Goal: Contribute content

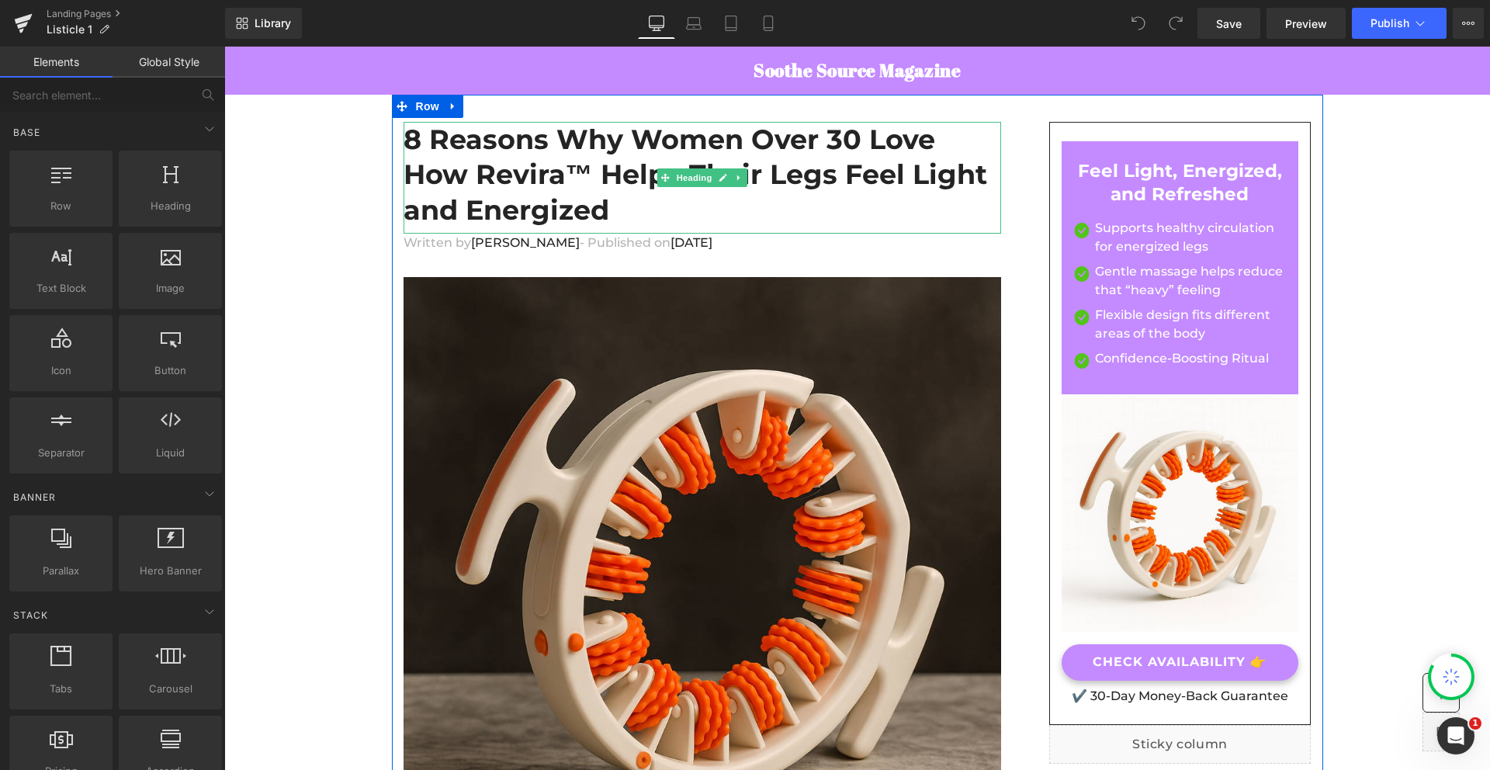
click at [582, 158] on h1 "8 Reasons Why Women Over 30 Love How Revira™ Helps Their Legs Feel Light and En…" at bounding box center [703, 175] width 598 height 106
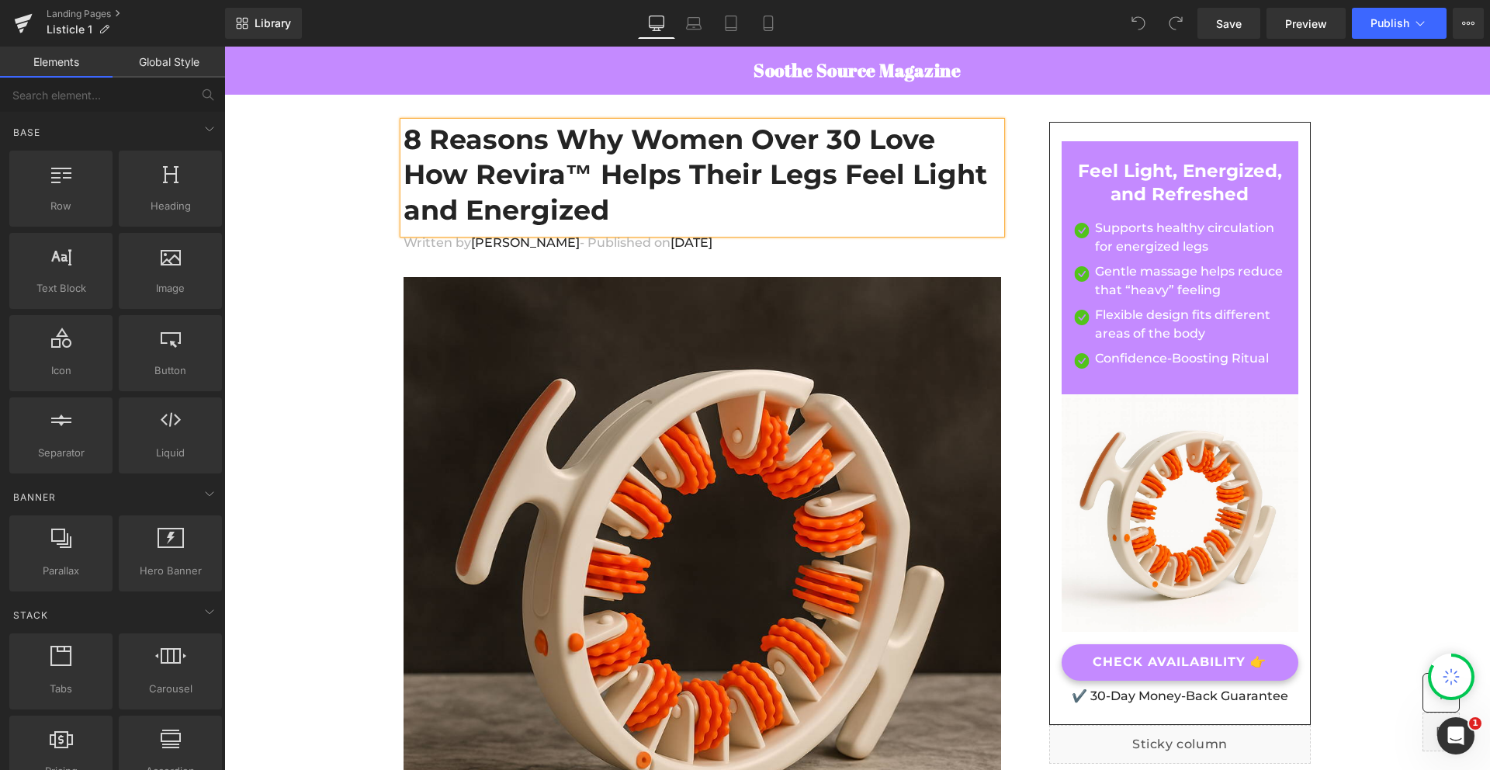
click at [582, 158] on h1 "8 Reasons Why Women Over 30 Love How Revira™ Helps Their Legs Feel Light and En…" at bounding box center [703, 175] width 598 height 106
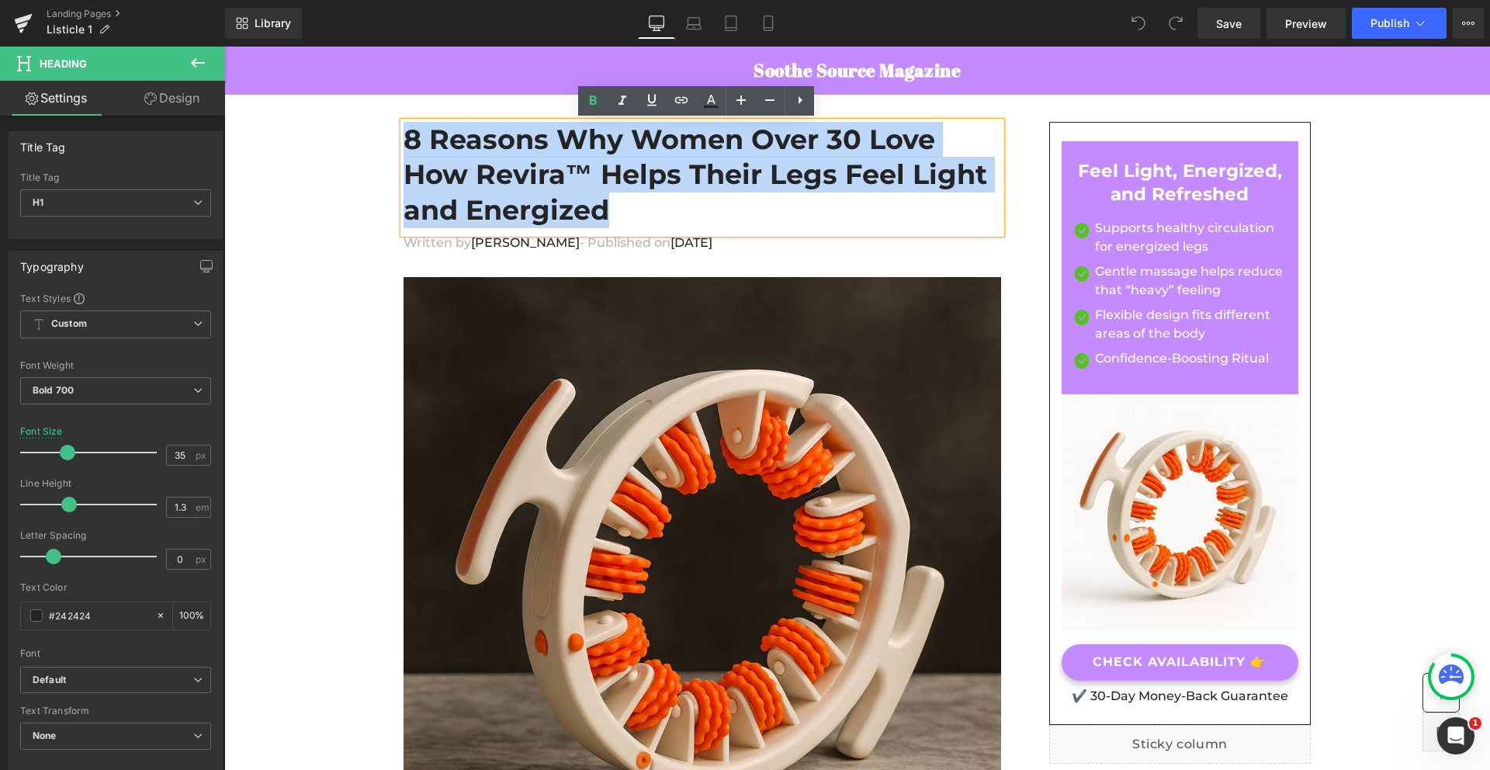
paste div
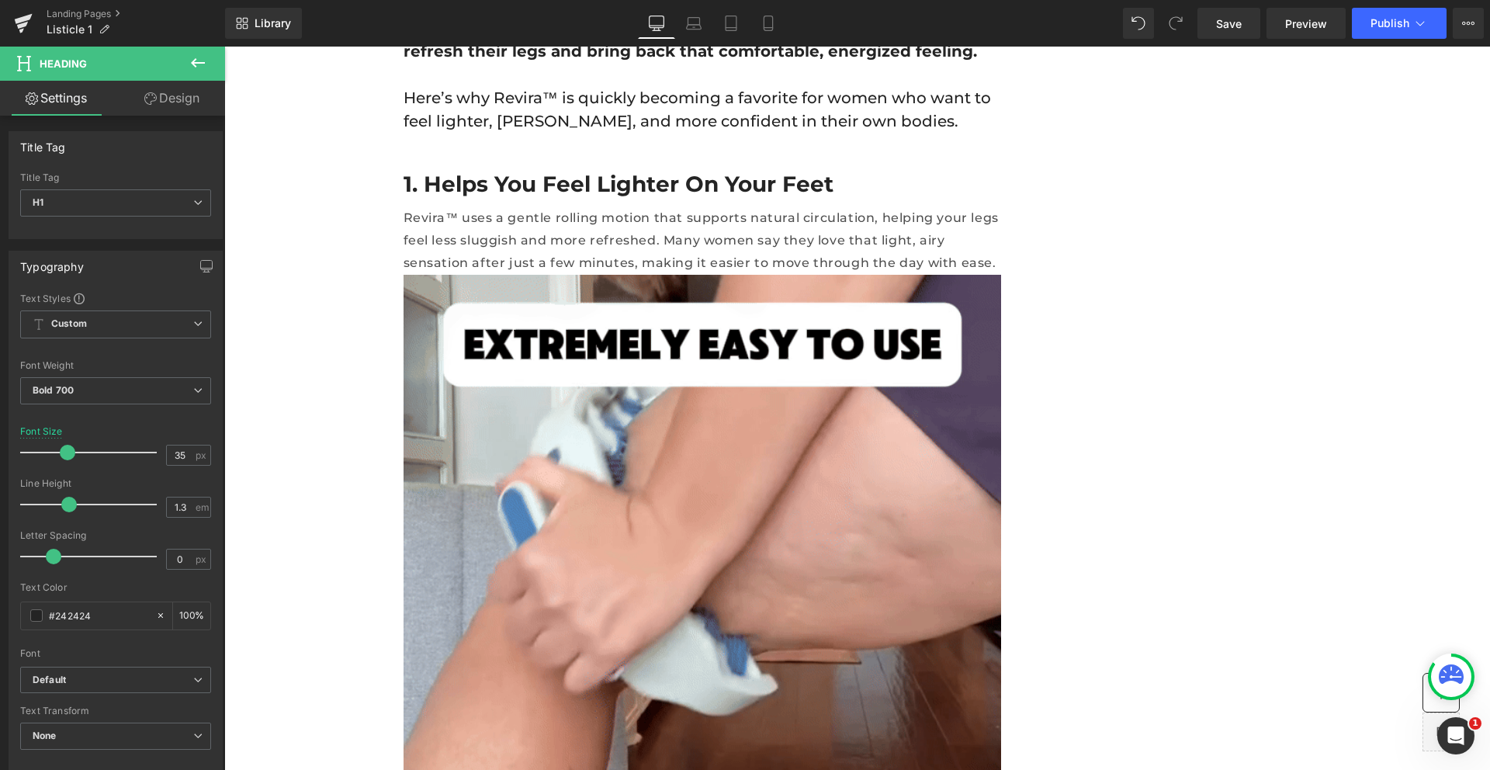
scroll to position [1066, 0]
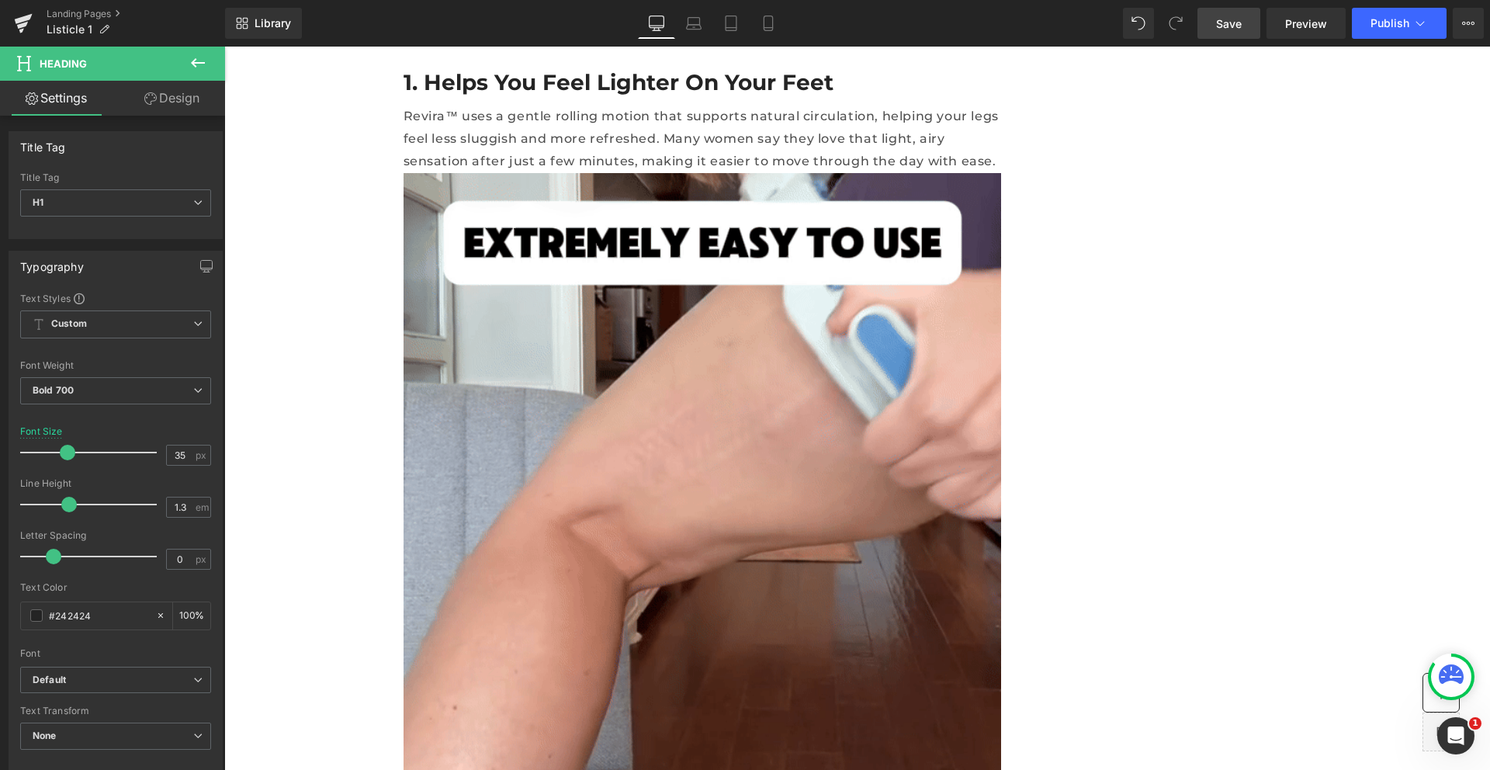
drag, startPoint x: 1242, startPoint y: 28, endPoint x: 516, endPoint y: 212, distance: 748.7
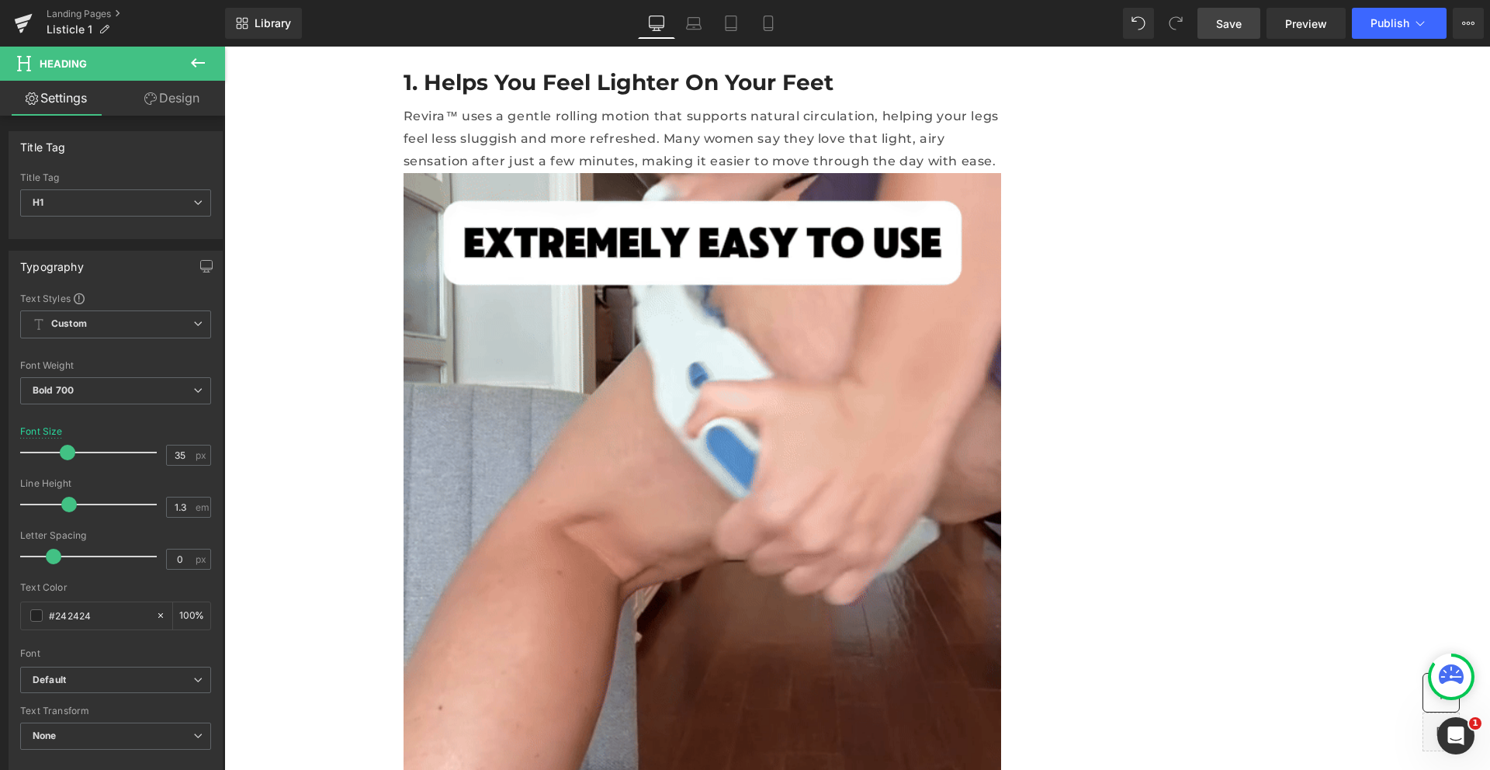
click at [1242, 28] on span "Save" at bounding box center [1229, 24] width 26 height 16
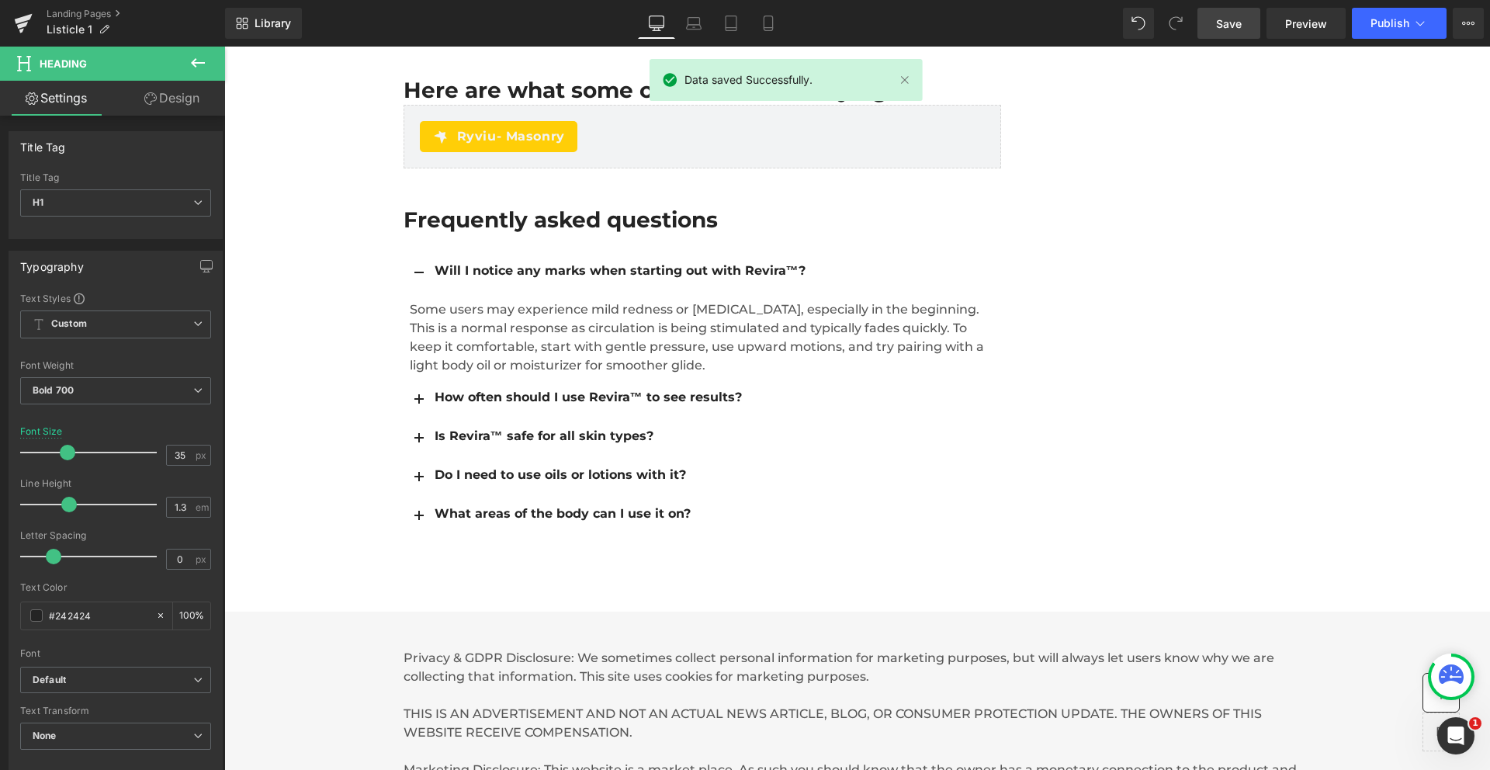
scroll to position [7946, 0]
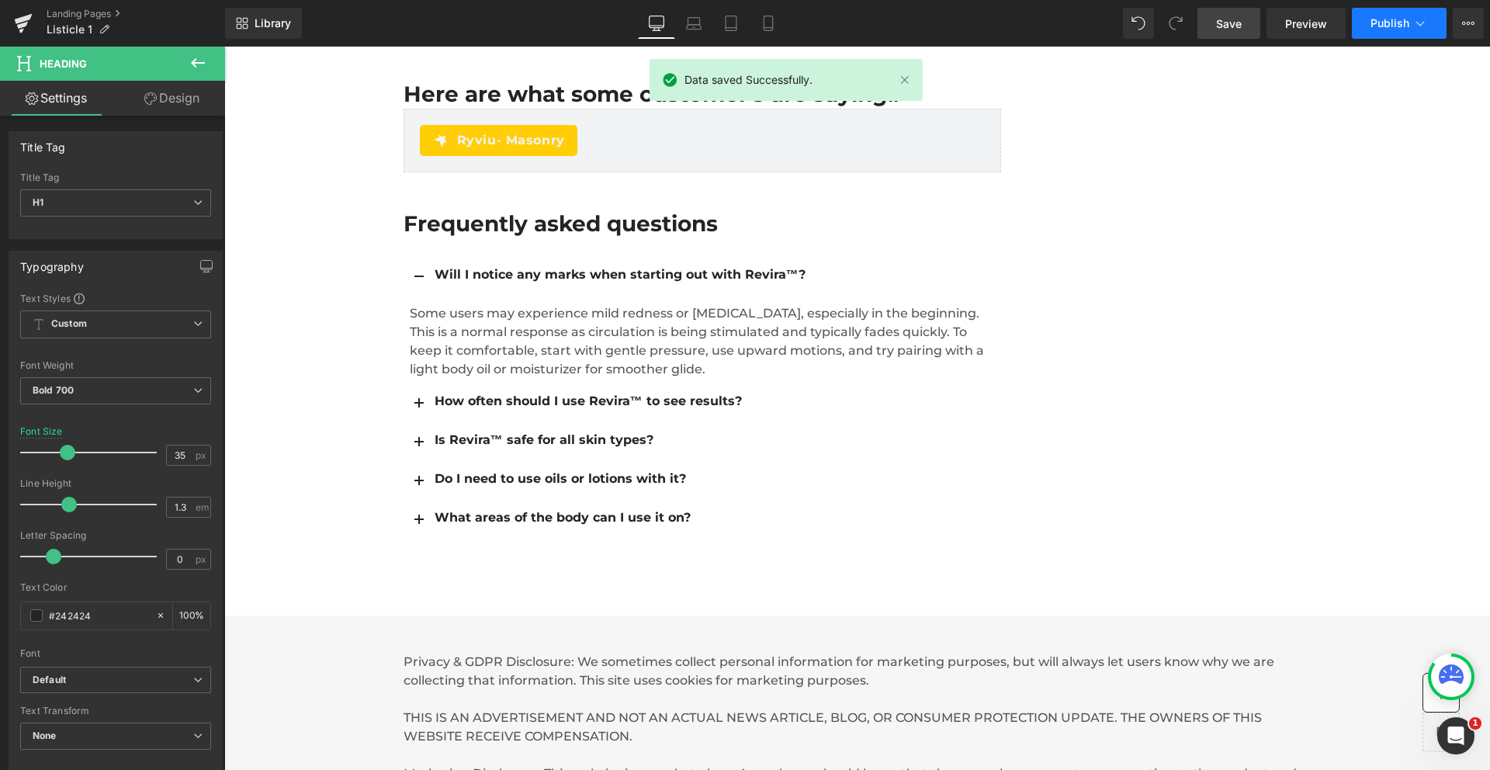
click at [1383, 26] on span "Publish" at bounding box center [1390, 23] width 39 height 12
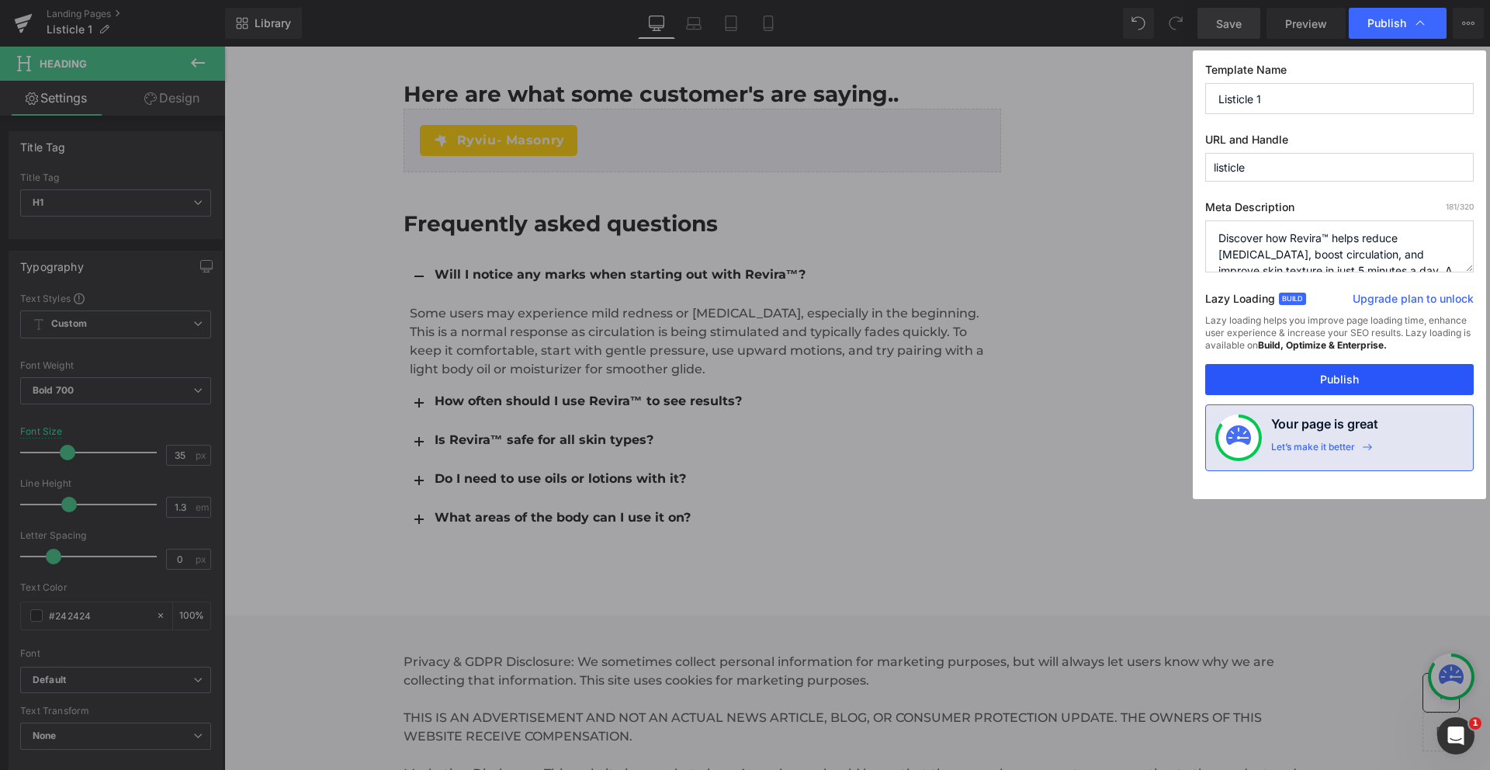
drag, startPoint x: 1316, startPoint y: 385, endPoint x: 910, endPoint y: 336, distance: 408.1
click at [1316, 385] on button "Publish" at bounding box center [1339, 379] width 269 height 31
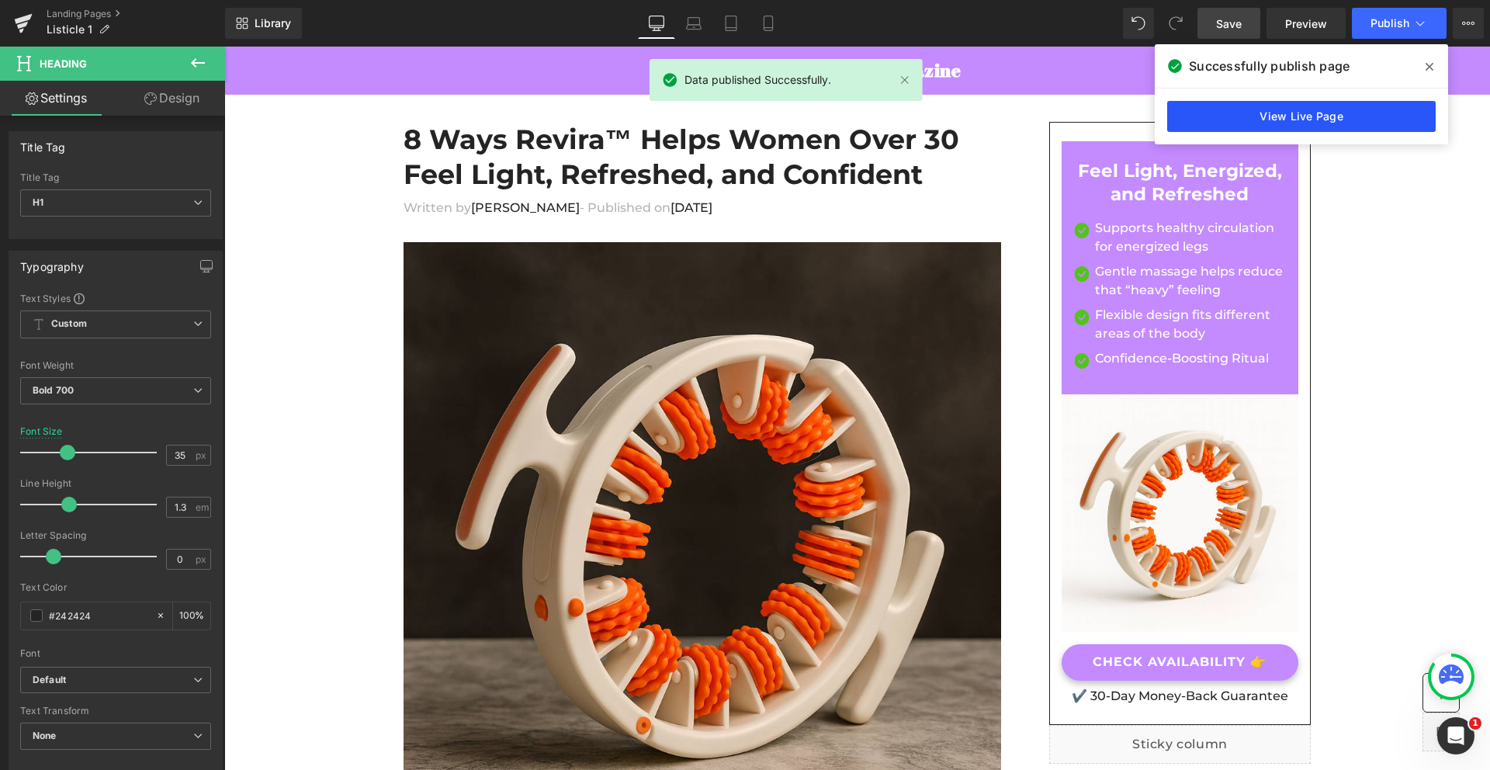
click at [1347, 112] on link "View Live Page" at bounding box center [1301, 116] width 269 height 31
